Goal: Information Seeking & Learning: Learn about a topic

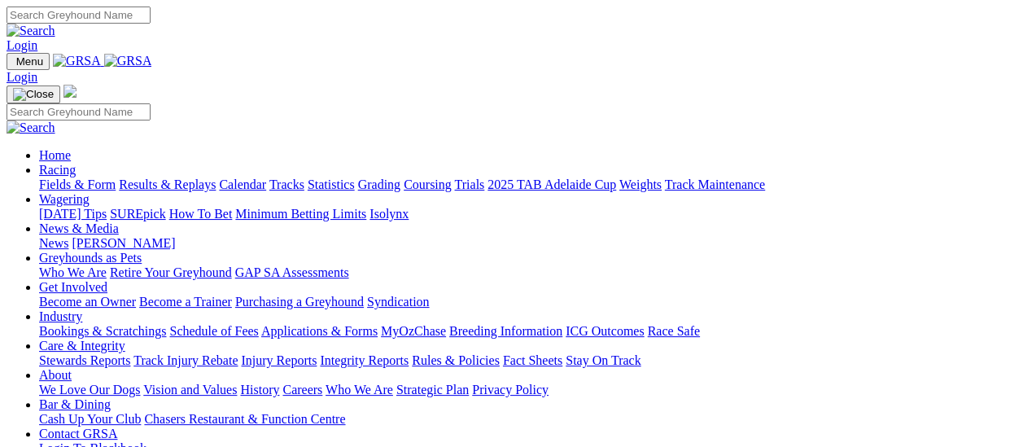
click at [168, 177] on link "Results & Replays" at bounding box center [167, 184] width 97 height 14
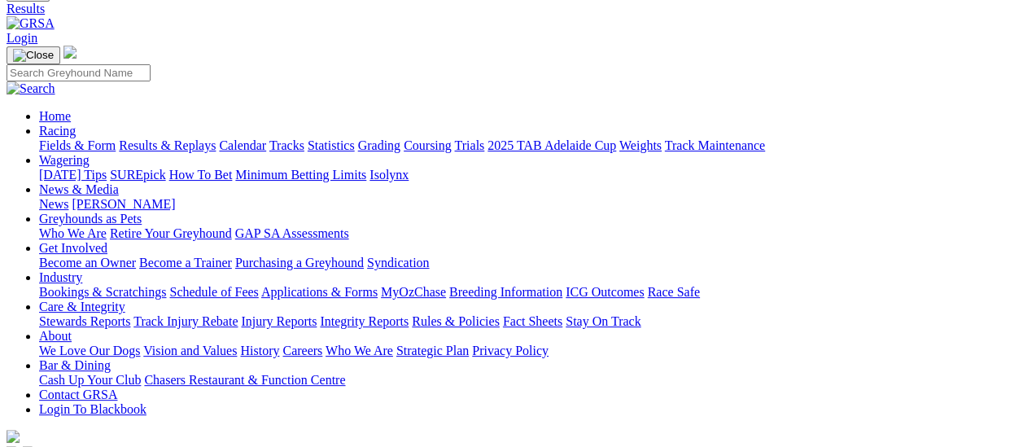
scroll to position [163, 0]
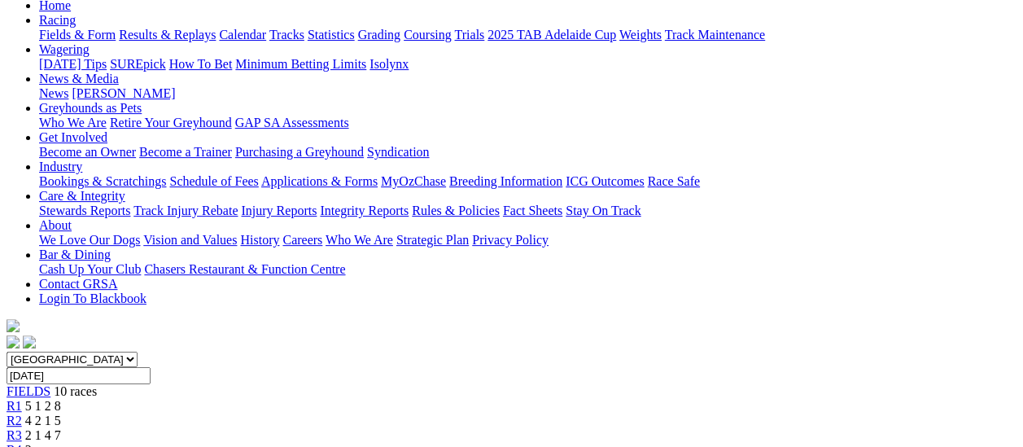
scroll to position [81, 0]
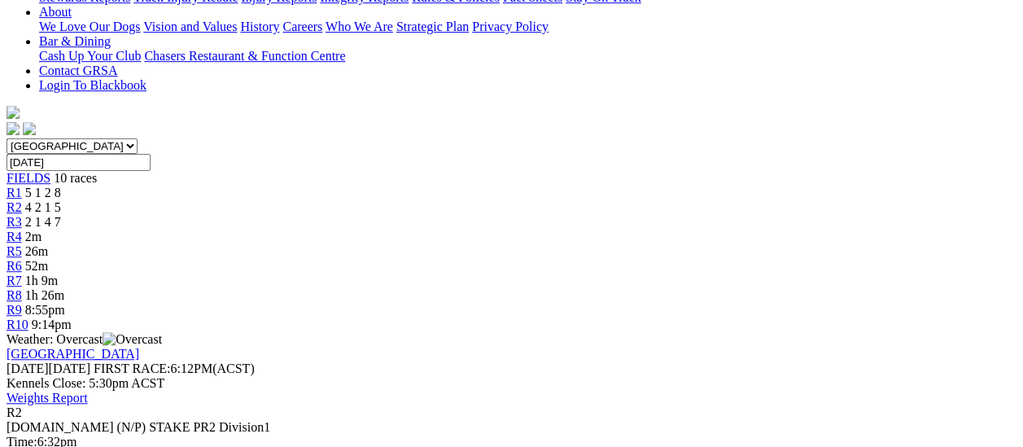
scroll to position [163, 0]
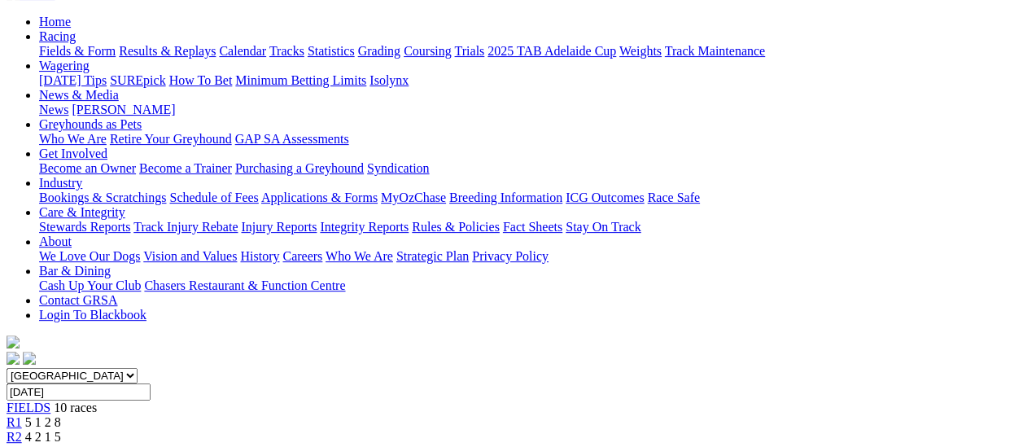
click at [22, 415] on span "R1" at bounding box center [14, 422] width 15 height 14
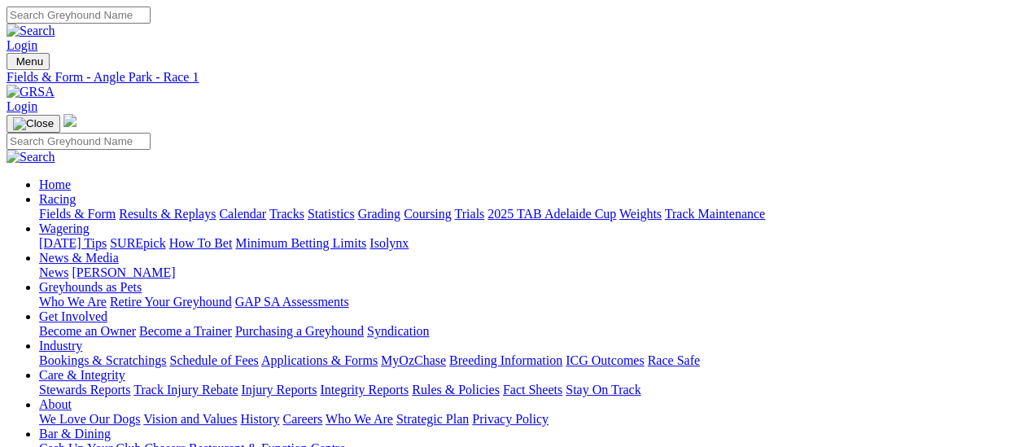
click at [70, 207] on link "Fields & Form" at bounding box center [77, 214] width 77 height 14
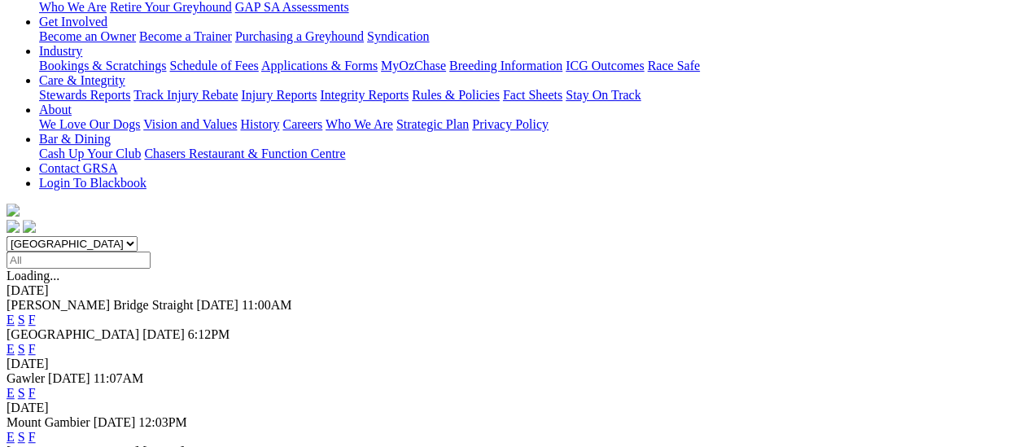
scroll to position [244, 0]
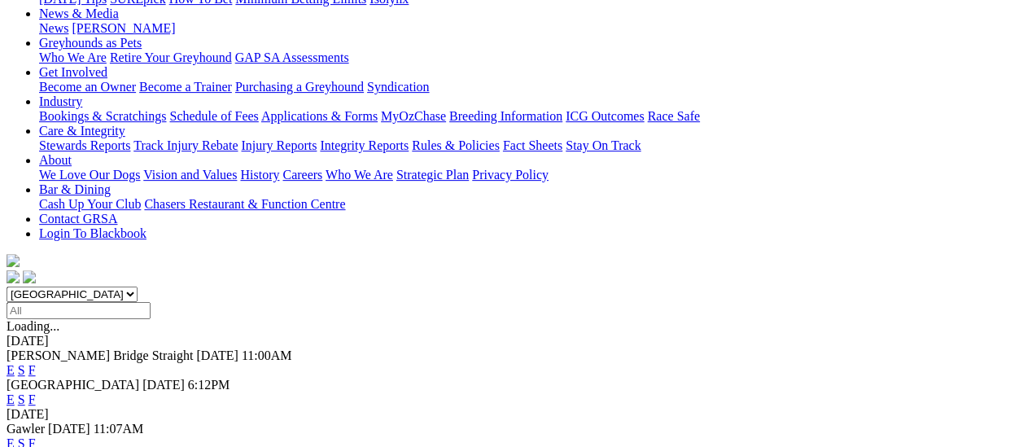
click at [36, 436] on link "F" at bounding box center [31, 443] width 7 height 14
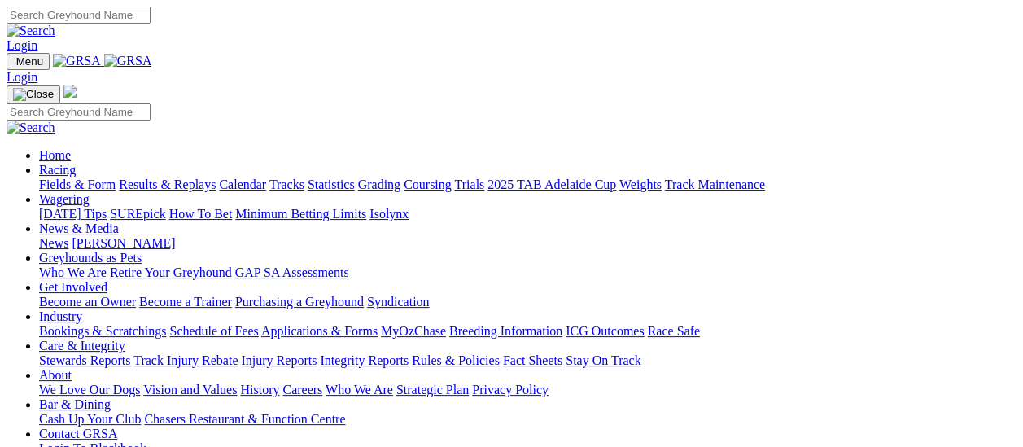
click at [77, 177] on link "Fields & Form" at bounding box center [77, 184] width 77 height 14
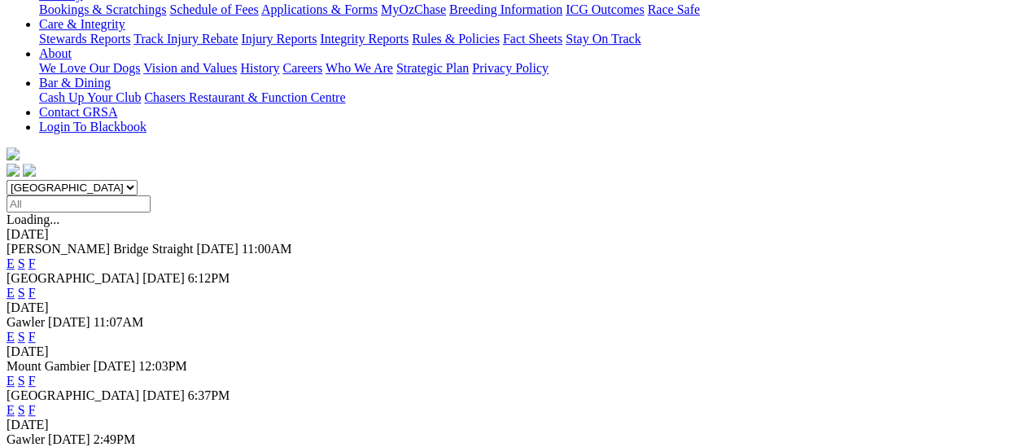
scroll to position [326, 0]
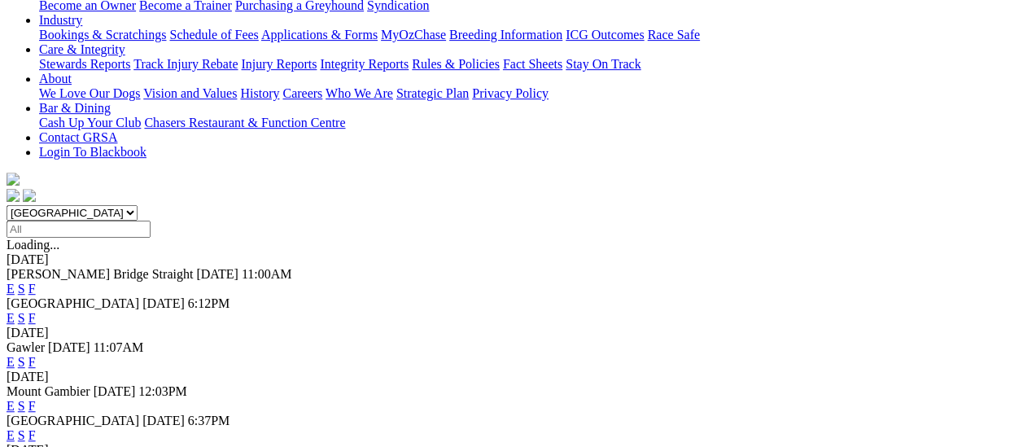
click at [36, 355] on link "F" at bounding box center [31, 362] width 7 height 14
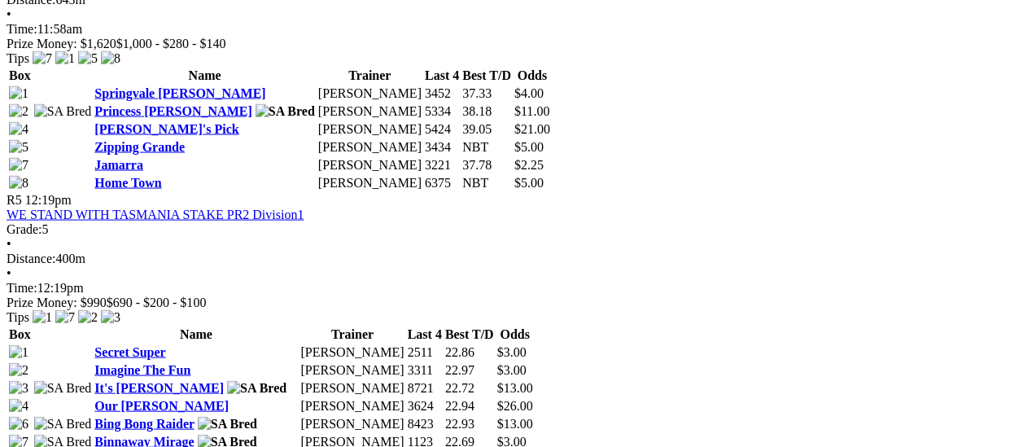
scroll to position [1465, 0]
